Goal: Information Seeking & Learning: Learn about a topic

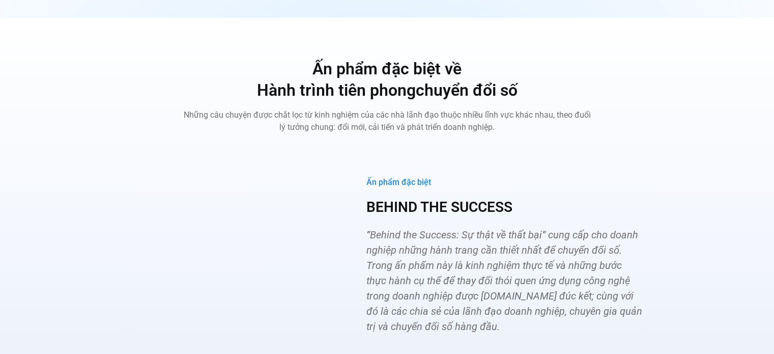
scroll to position [3869, 0]
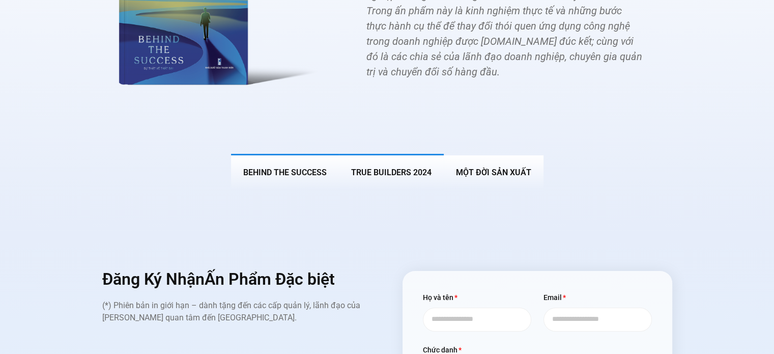
click at [399, 167] on span "True Builders 2024" at bounding box center [391, 172] width 80 height 10
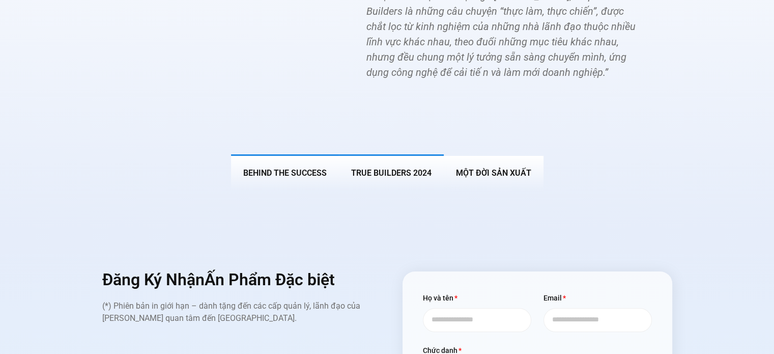
click at [277, 168] on span "BEHIND THE SUCCESS" at bounding box center [284, 173] width 83 height 10
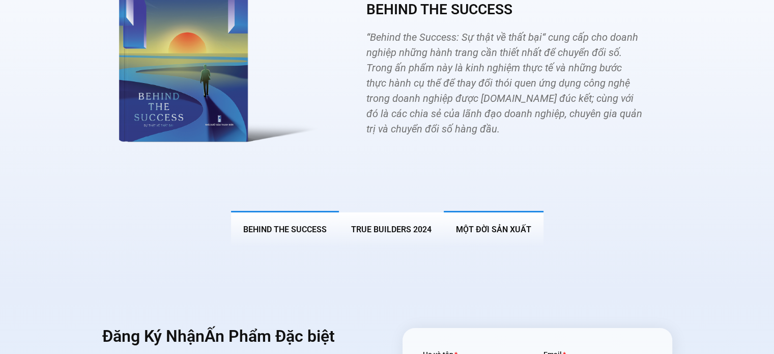
click at [496, 225] on span "MỘT ĐỜI SẢN XUẤT" at bounding box center [493, 230] width 75 height 10
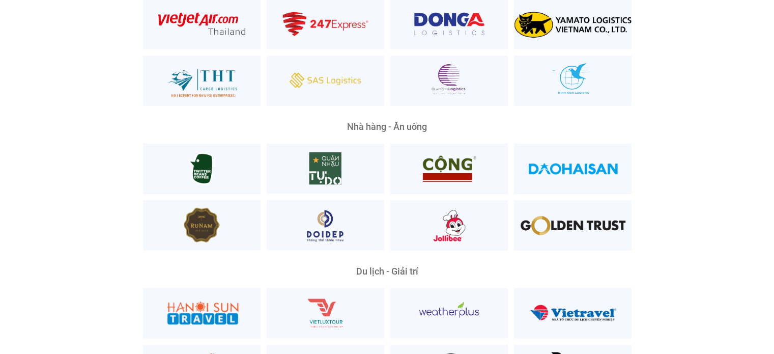
scroll to position [2574, 0]
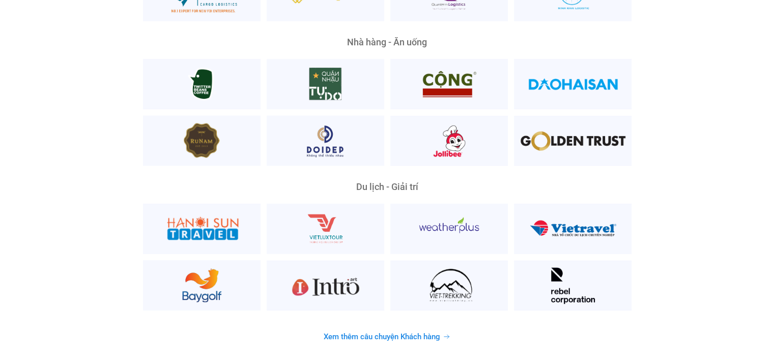
click at [432, 333] on span "Xem thêm câu chuyện Khách hàng" at bounding box center [382, 337] width 117 height 8
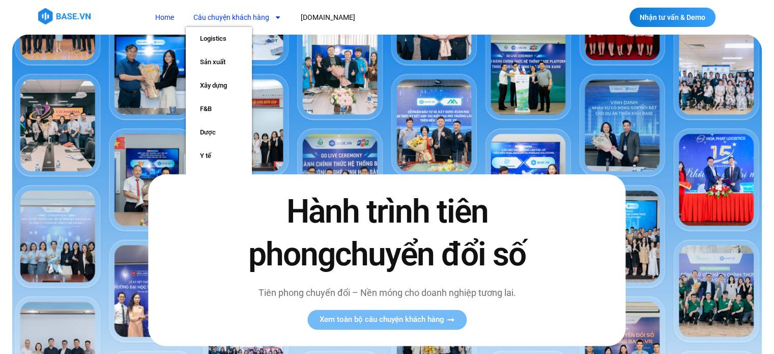
click at [261, 16] on link "Câu chuyện khách hàng" at bounding box center [237, 17] width 103 height 19
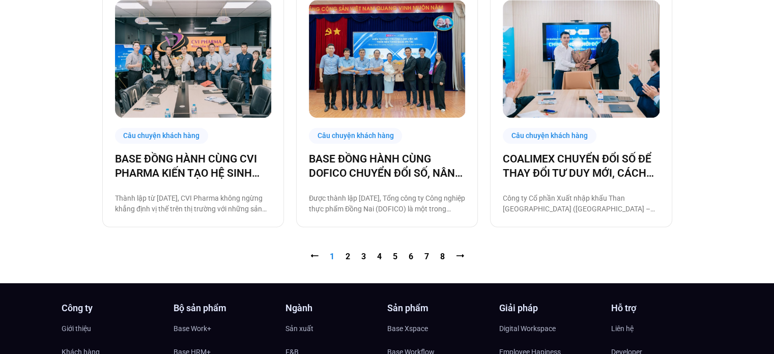
scroll to position [1069, 0]
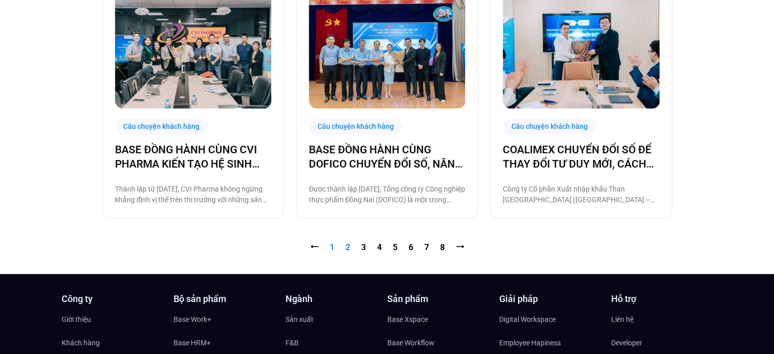
click at [348, 243] on link "Trang 2" at bounding box center [348, 247] width 5 height 10
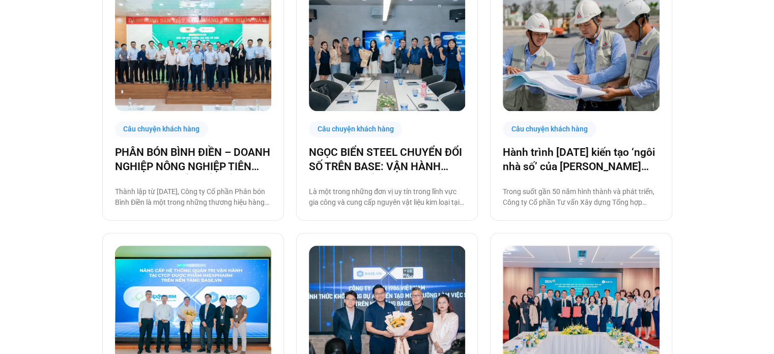
scroll to position [1069, 0]
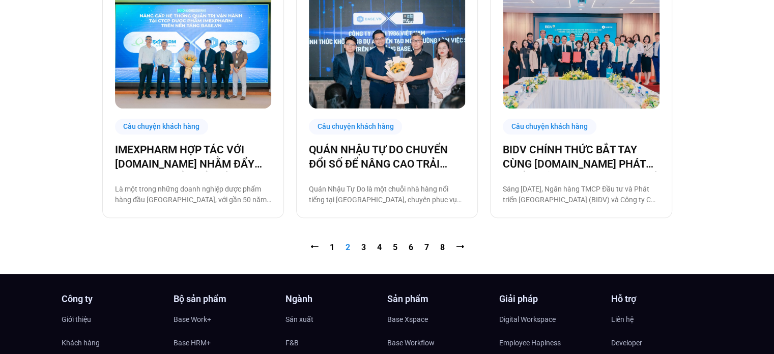
click at [366, 250] on nav "⭠ Trang 1 Trang 2 Trang 3 Trang 4 Trang 5 Trang 6 Trang 7 Trang 8 ⭢" at bounding box center [387, 247] width 570 height 12
click at [227, 64] on img at bounding box center [193, 50] width 157 height 118
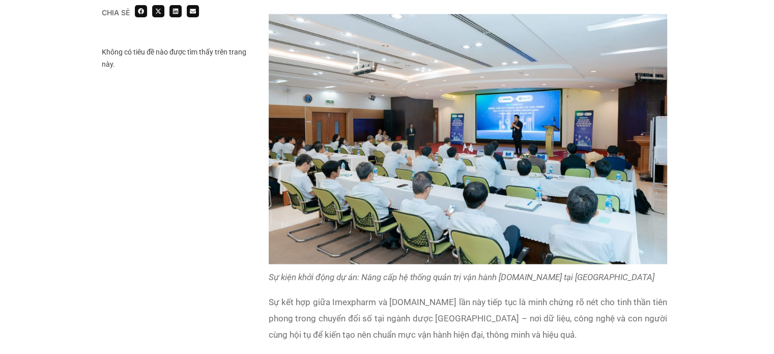
scroll to position [2545, 0]
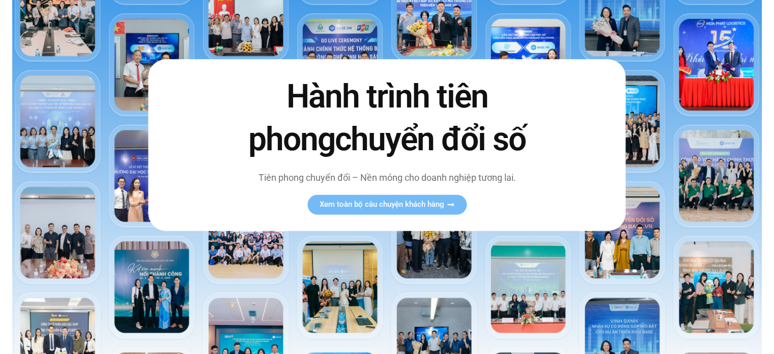
scroll to position [51, 0]
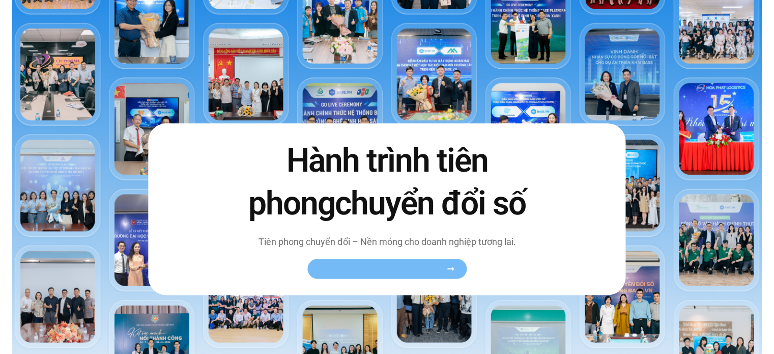
click at [433, 272] on span "Xem toàn bộ câu chuyện khách hàng" at bounding box center [382, 269] width 125 height 8
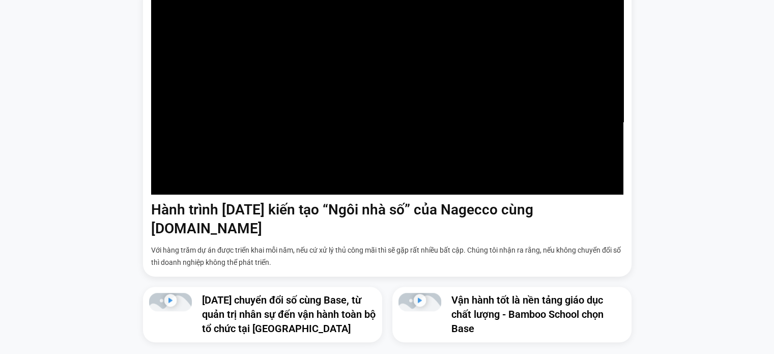
scroll to position [865, 0]
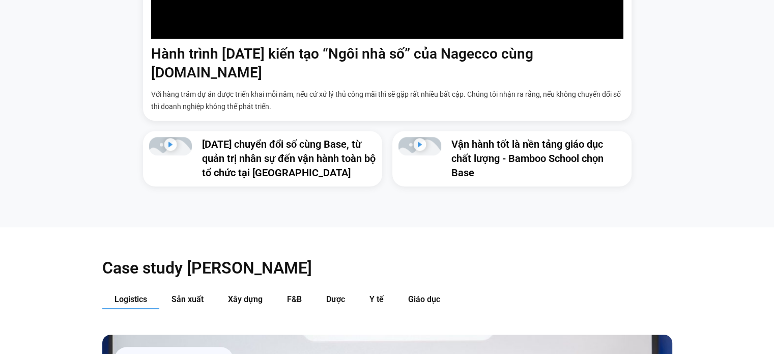
click at [416, 138] on div "Phát video" at bounding box center [419, 146] width 13 height 16
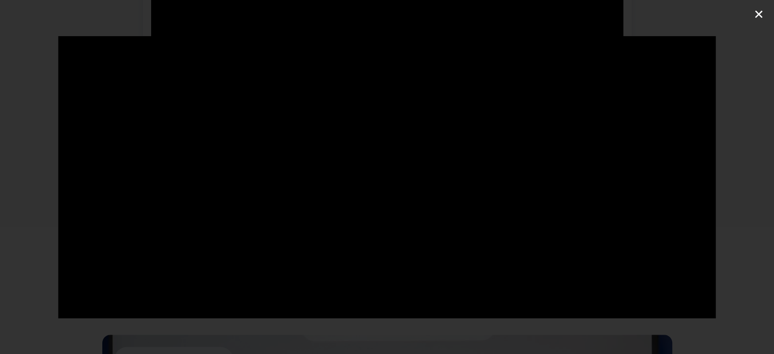
click at [760, 14] on icon "Đóng (Esc)" at bounding box center [759, 14] width 10 height 10
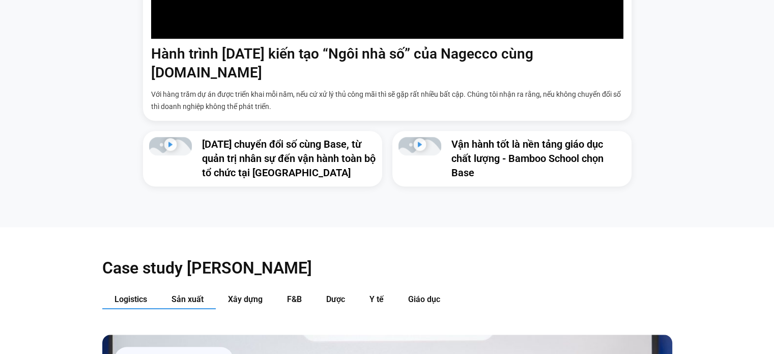
click at [185, 294] on span "Sản xuất" at bounding box center [188, 299] width 32 height 10
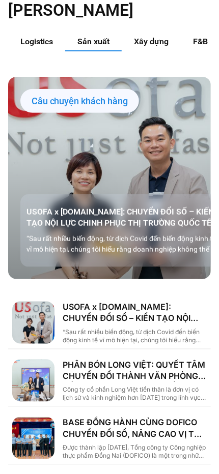
scroll to position [1018, 0]
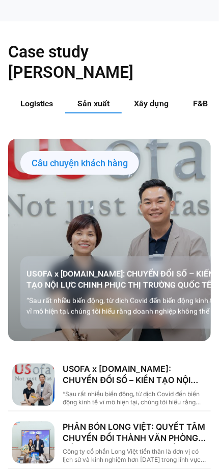
click at [197, 99] on span "F&B" at bounding box center [200, 104] width 15 height 10
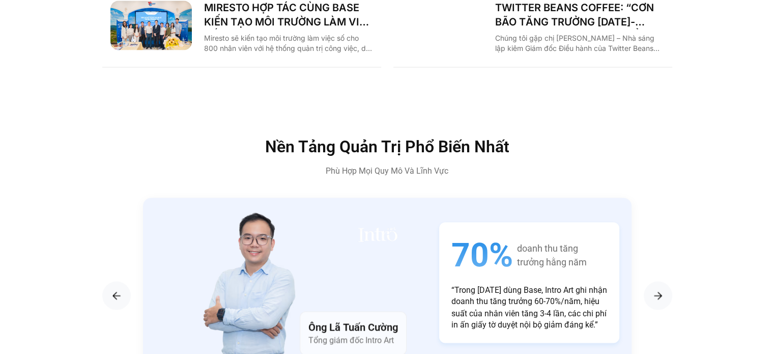
scroll to position [1664, 0]
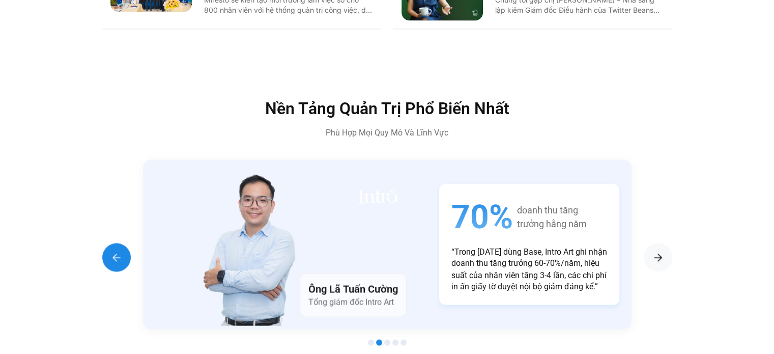
click at [121, 251] on img "Previous slide" at bounding box center [116, 257] width 12 height 12
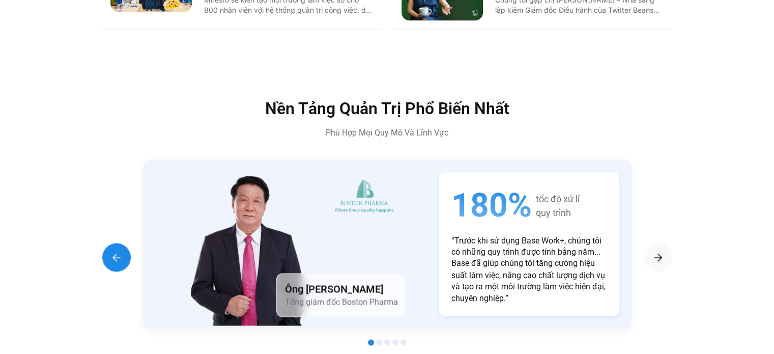
click at [121, 251] on img "Previous slide" at bounding box center [116, 257] width 12 height 12
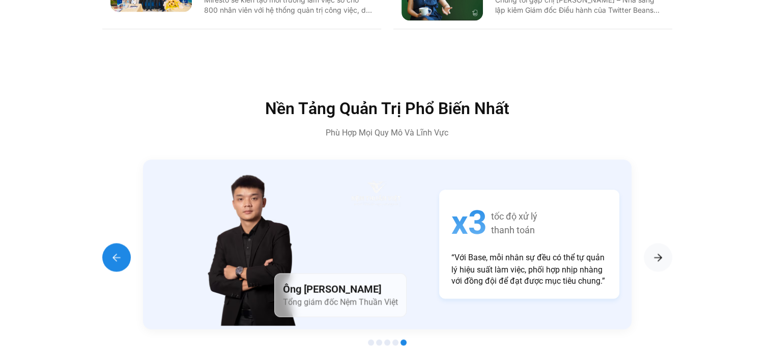
click at [121, 251] on img "Previous slide" at bounding box center [116, 257] width 12 height 12
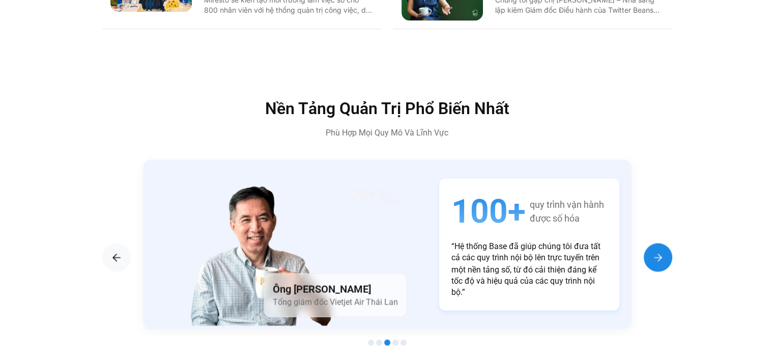
click at [657, 251] on img "Next slide" at bounding box center [658, 257] width 12 height 12
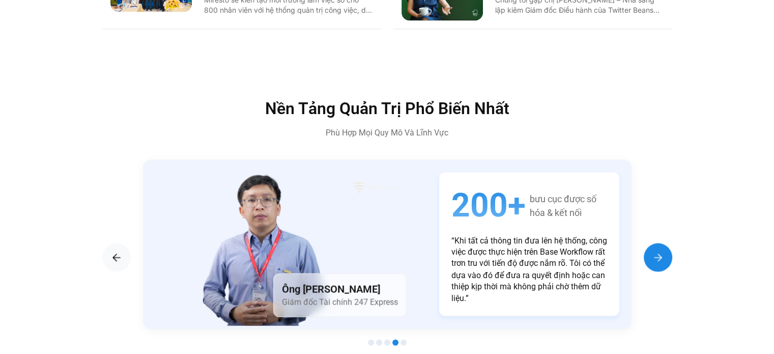
click at [657, 251] on img "Next slide" at bounding box center [658, 257] width 12 height 12
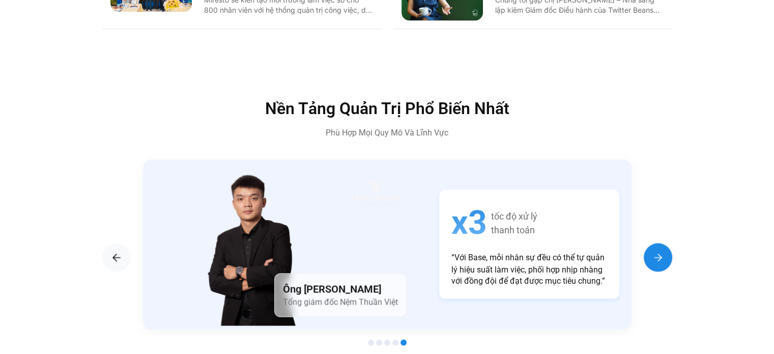
click at [657, 251] on img "Next slide" at bounding box center [658, 257] width 12 height 12
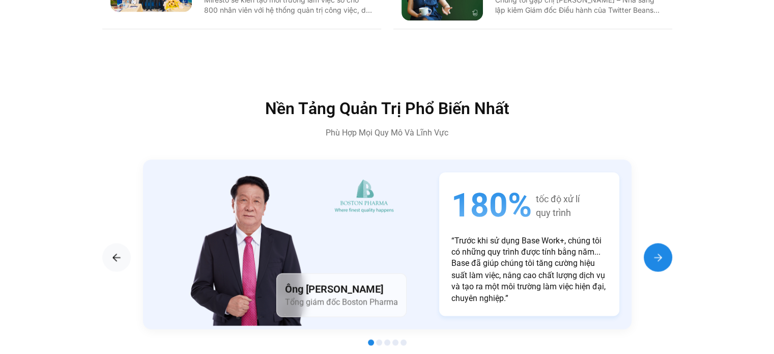
click at [657, 251] on img "Next slide" at bounding box center [658, 257] width 12 height 12
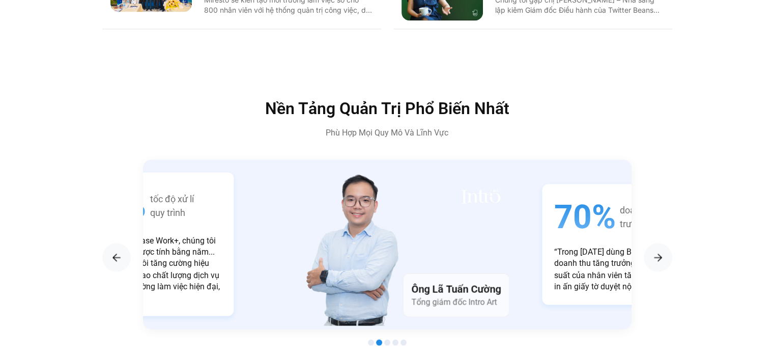
click at [568, 209] on span "70%" at bounding box center [585, 217] width 62 height 42
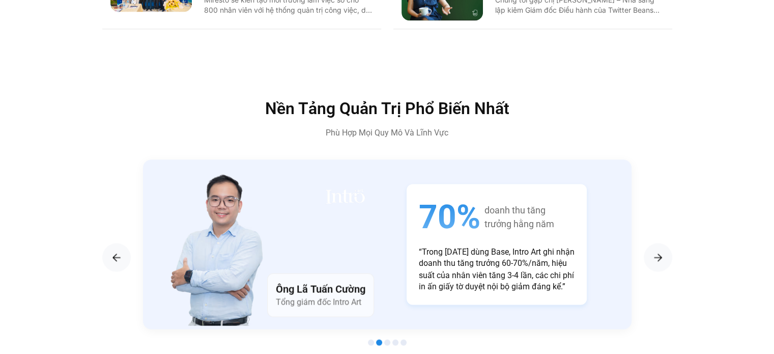
click at [543, 203] on span "doanh thu tăng trưởng hằng năm" at bounding box center [520, 216] width 70 height 27
click at [419, 196] on span "70%" at bounding box center [450, 217] width 62 height 42
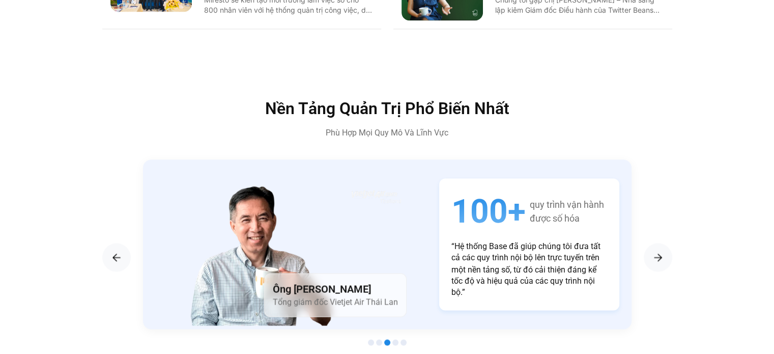
click at [488, 276] on p "“Hệ thống Base đã giúp chúng tôi đưa tất cả các quy trình nội bộ lên trực tuyến…" at bounding box center [530, 269] width 156 height 57
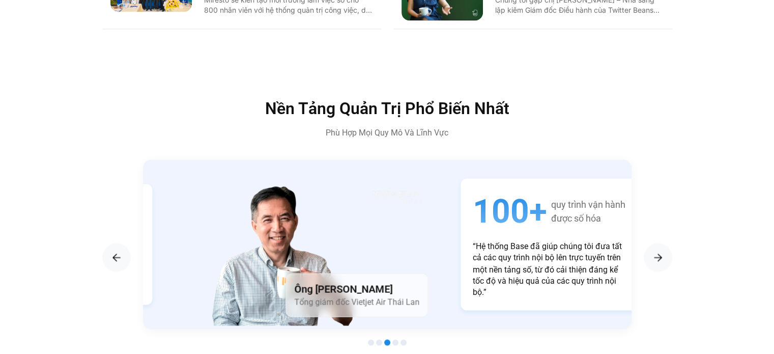
click at [505, 285] on div "100+ quy trình vận hành được số hóa “Hệ thống Base đã giúp chúng tôi đưa tất cả…" at bounding box center [551, 244] width 180 height 132
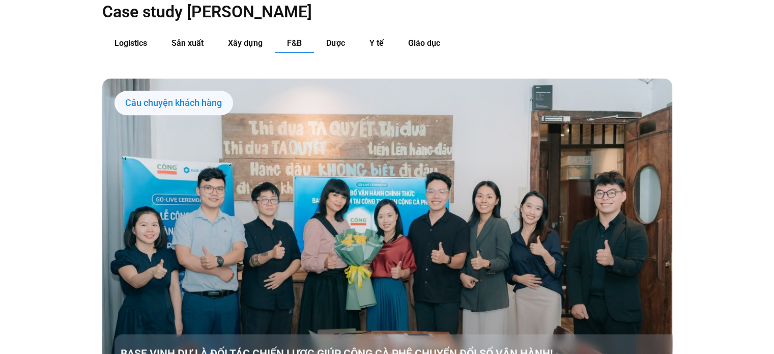
scroll to position [1104, 0]
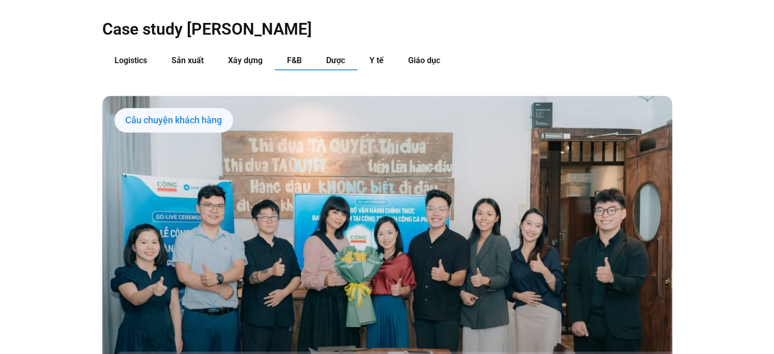
click at [341, 55] on span "Dược" at bounding box center [335, 60] width 19 height 10
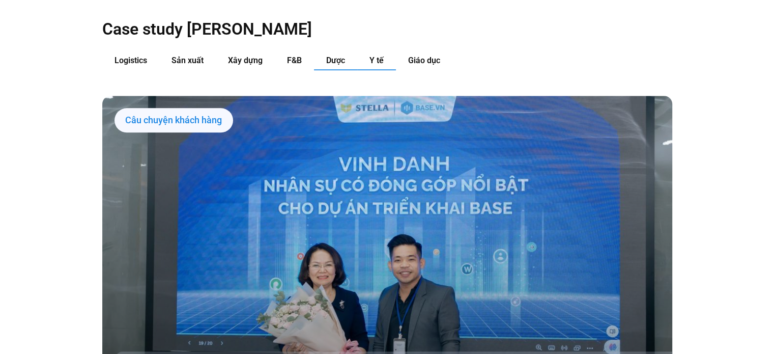
click at [373, 55] on span "Y tế" at bounding box center [377, 60] width 14 height 10
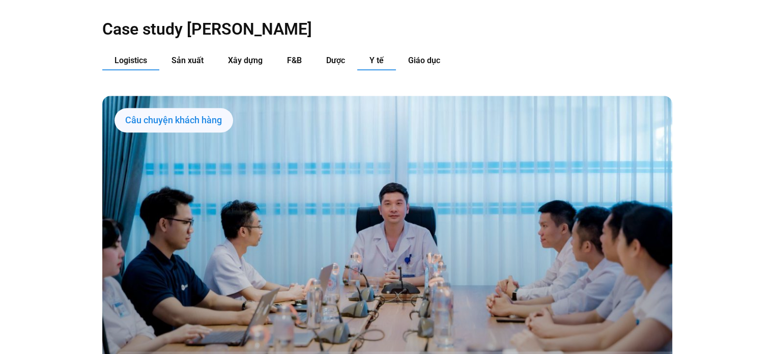
click at [143, 55] on span "Logistics" at bounding box center [131, 60] width 33 height 10
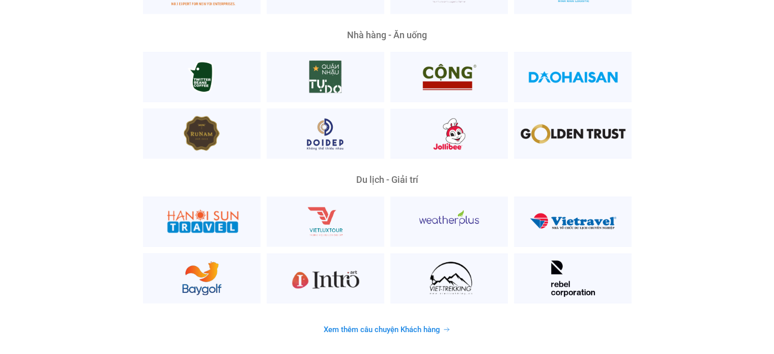
scroll to position [2682, 0]
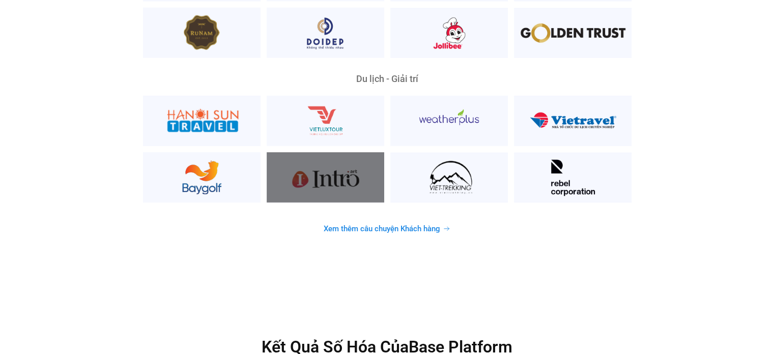
click at [323, 161] on div at bounding box center [326, 177] width 118 height 50
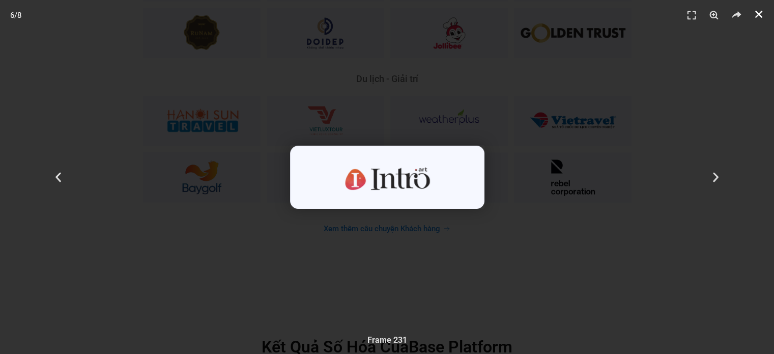
click at [759, 19] on icon "Đóng (Esc)" at bounding box center [759, 14] width 10 height 10
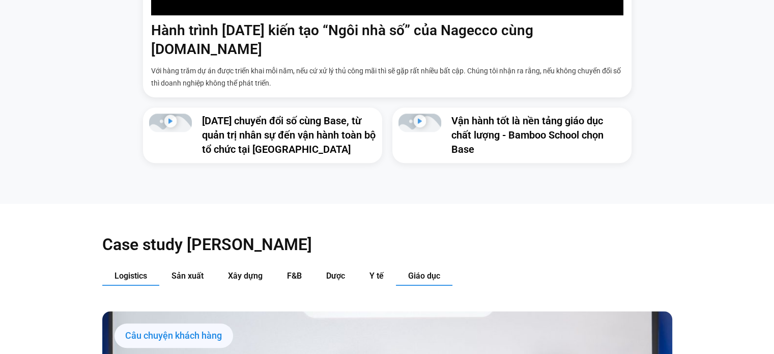
scroll to position [951, 0]
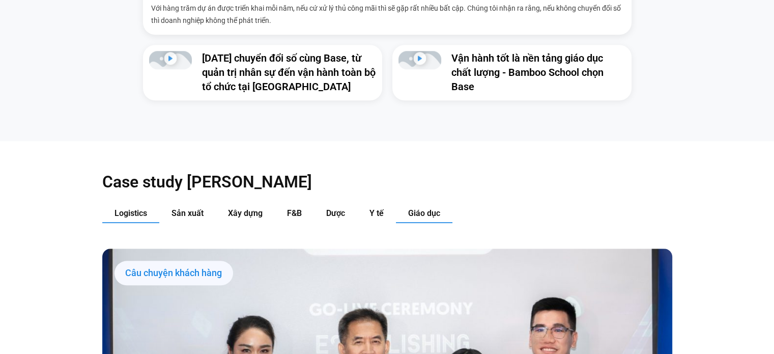
click at [436, 204] on button "Giáo dục" at bounding box center [424, 213] width 57 height 19
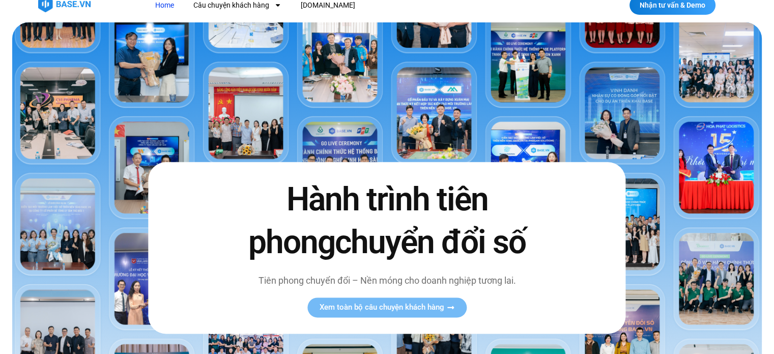
scroll to position [0, 0]
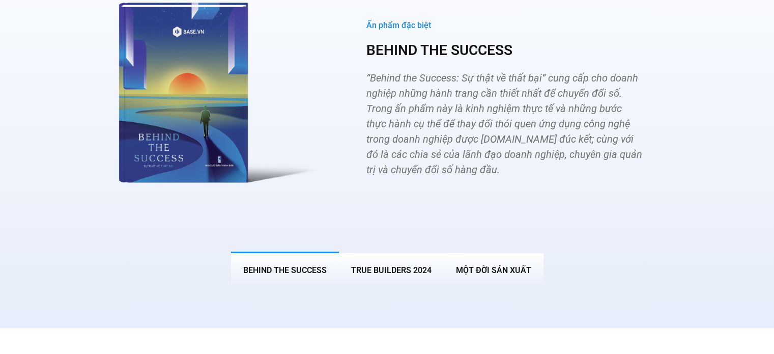
scroll to position [3818, 0]
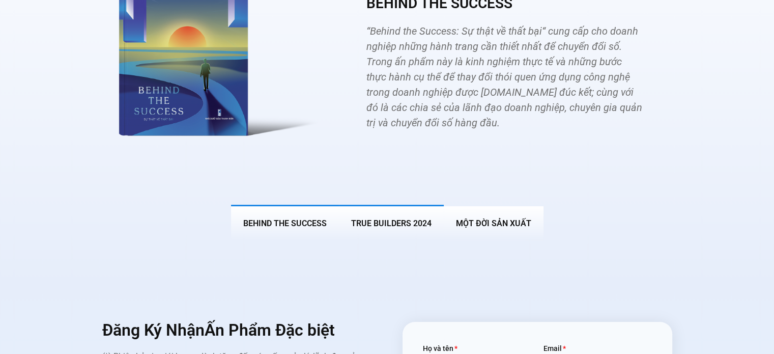
click at [367, 205] on button "True Builders 2024" at bounding box center [391, 223] width 105 height 36
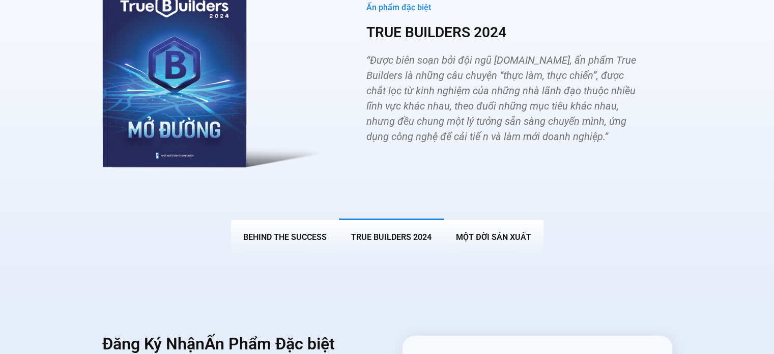
scroll to position [3802, 0]
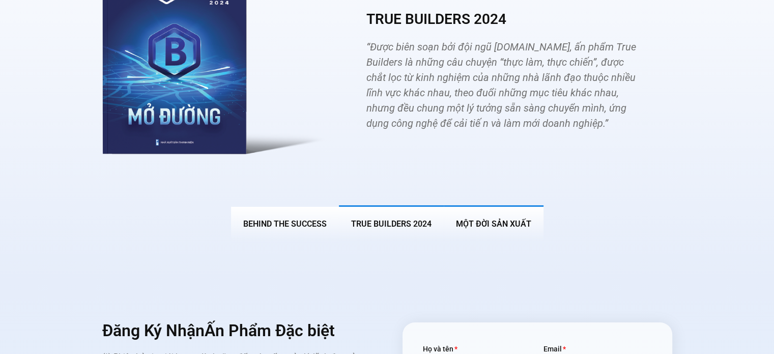
click at [472, 219] on span "MỘT ĐỜI SẢN XUẤT" at bounding box center [493, 224] width 75 height 10
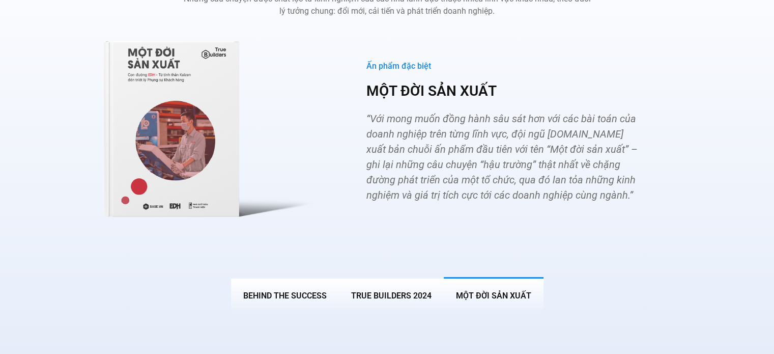
scroll to position [3700, 0]
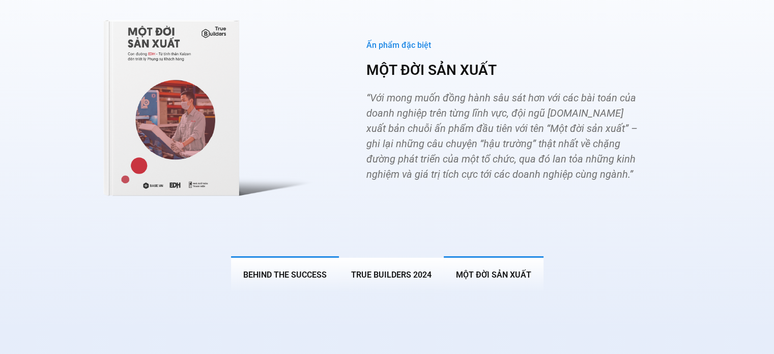
click at [323, 270] on span "BEHIND THE SUCCESS" at bounding box center [284, 275] width 83 height 10
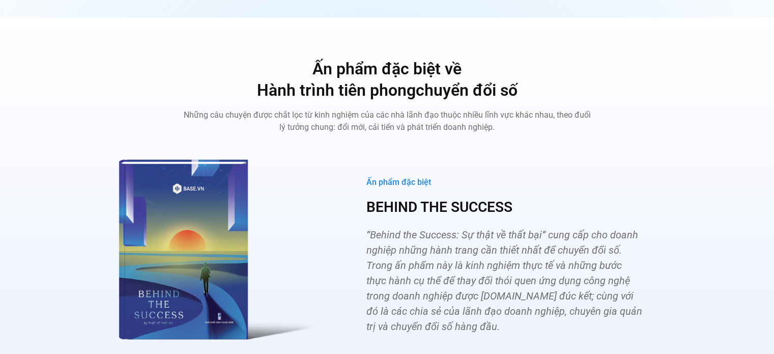
scroll to position [3716, 0]
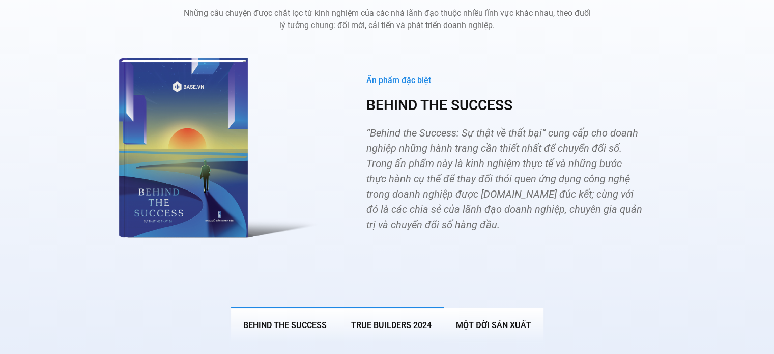
click at [397, 320] on span "True Builders 2024" at bounding box center [391, 325] width 80 height 10
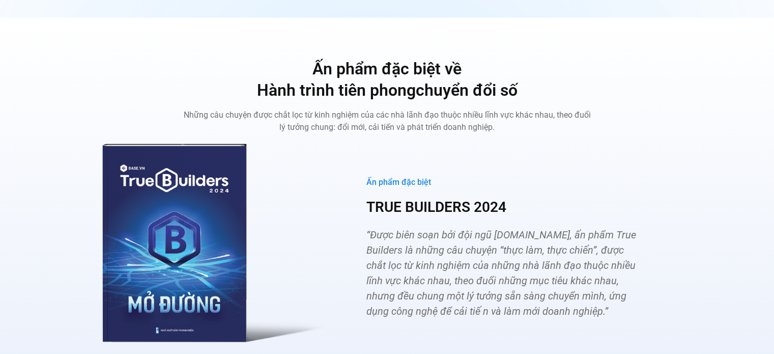
scroll to position [3665, 0]
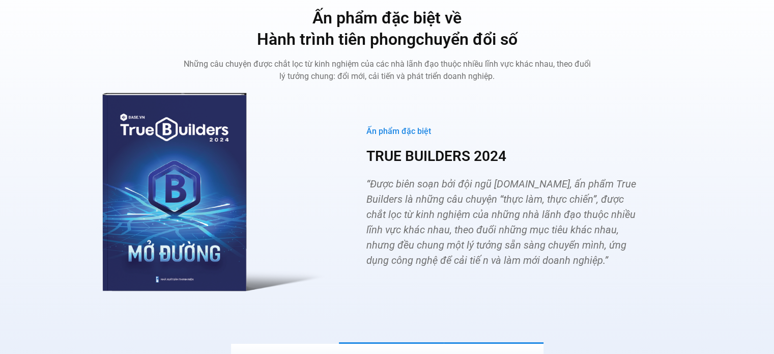
click at [500, 353] on span "MỘT ĐỜI SẢN XUẤT" at bounding box center [493, 361] width 75 height 10
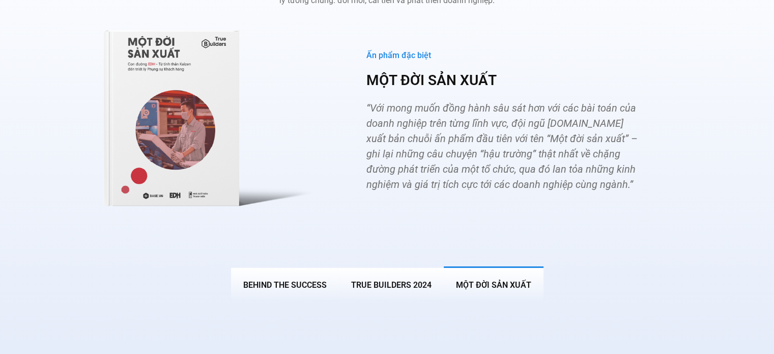
scroll to position [3716, 0]
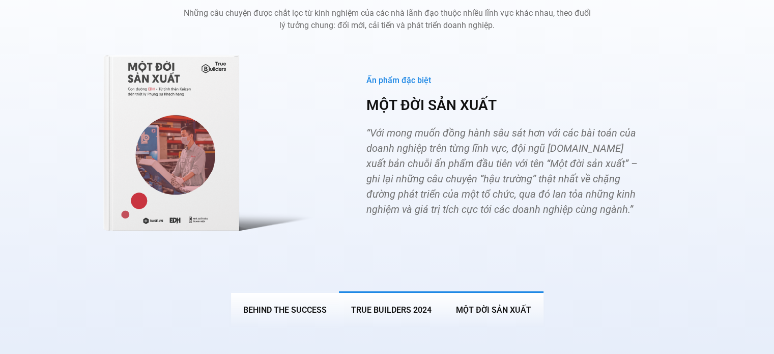
click at [382, 305] on span "True Builders 2024" at bounding box center [391, 310] width 80 height 10
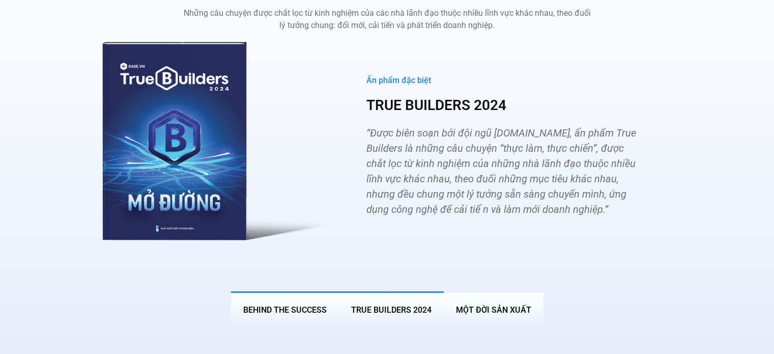
click at [305, 305] on span "BEHIND THE SUCCESS" at bounding box center [284, 310] width 83 height 10
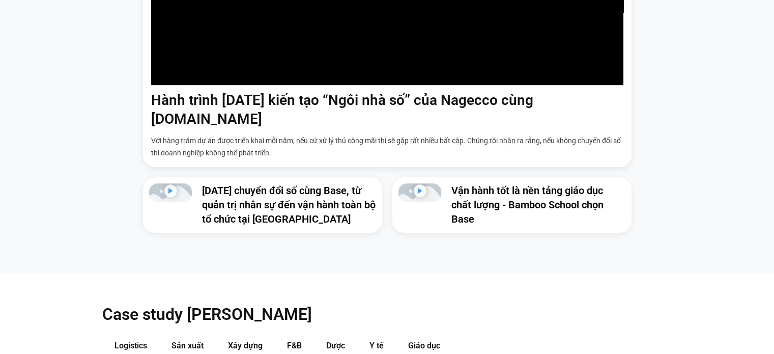
scroll to position [1018, 0]
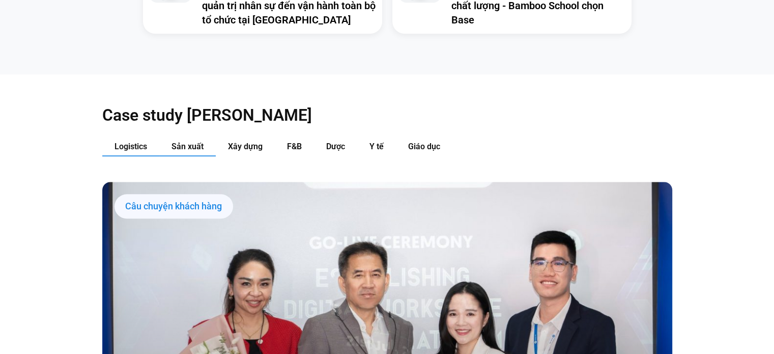
click at [181, 142] on span "Sản xuất" at bounding box center [188, 147] width 32 height 10
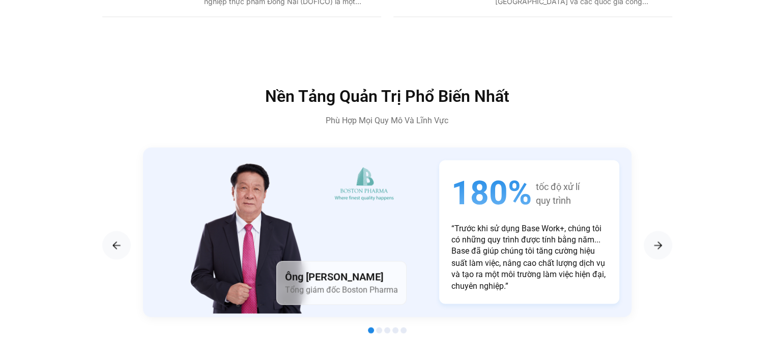
scroll to position [1680, 0]
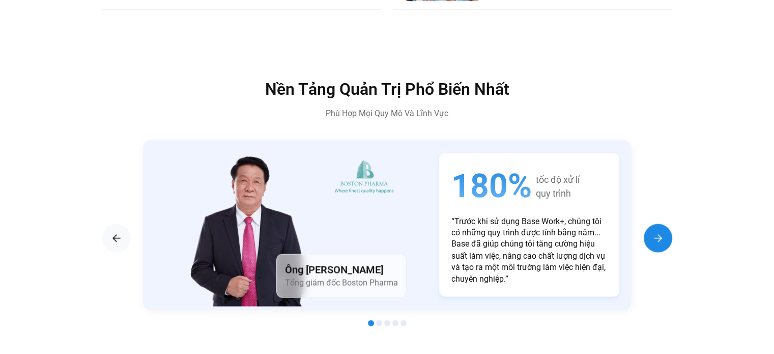
click at [659, 232] on img "Next slide" at bounding box center [658, 238] width 12 height 12
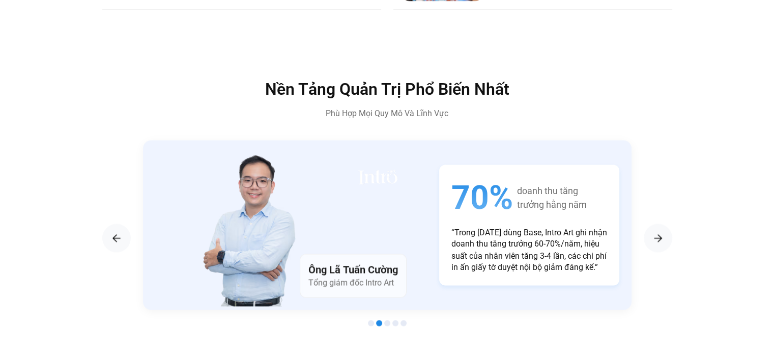
click at [541, 227] on p "“Trong [DATE] dùng Base, Intro Art ghi nhận doanh thu tăng trưởng 60-70%/năm, h…" at bounding box center [530, 250] width 156 height 46
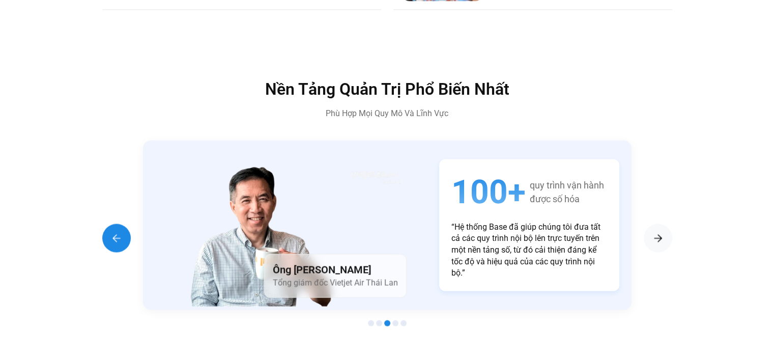
click at [123, 223] on div "Previous slide" at bounding box center [116, 237] width 29 height 29
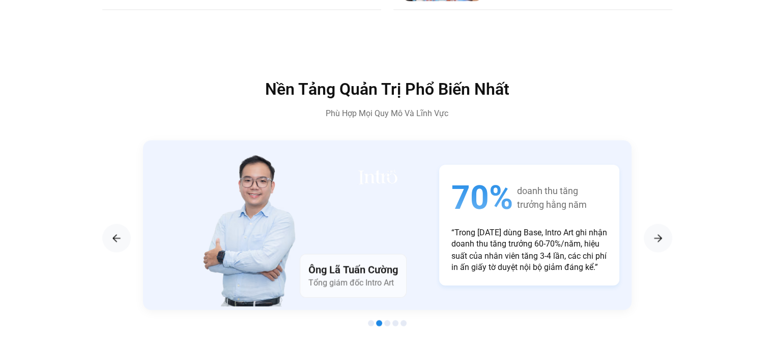
click at [266, 219] on img "2 / 5" at bounding box center [261, 229] width 149 height 153
click at [378, 277] on span "Tổng giám đốc Intro Art" at bounding box center [351, 282] width 86 height 10
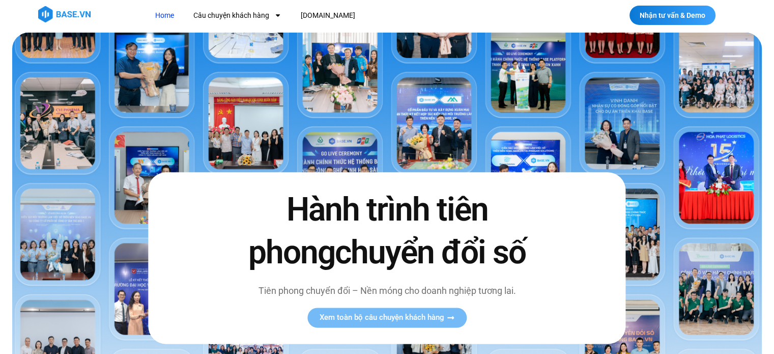
scroll to position [0, 0]
